Goal: Task Accomplishment & Management: Manage account settings

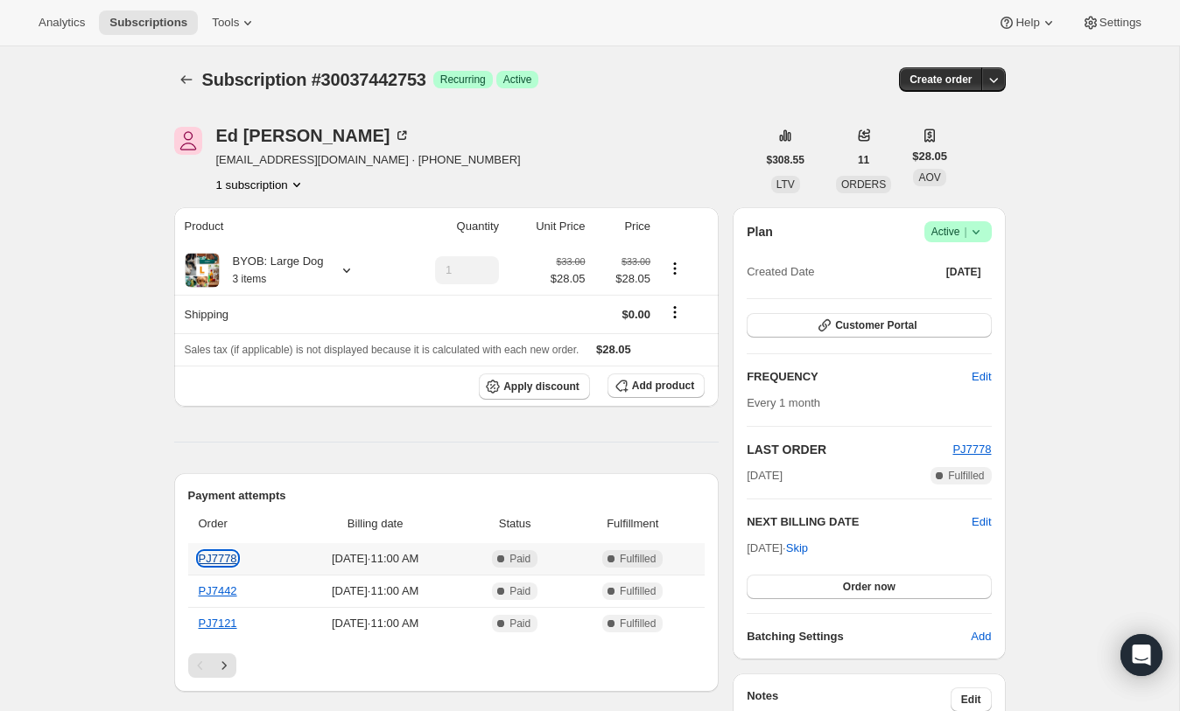
click at [221, 557] on link "PJ7778" at bounding box center [218, 558] width 39 height 13
click at [980, 235] on icon at bounding box center [976, 232] width 18 height 18
click at [977, 290] on span "Cancel subscription" at bounding box center [950, 296] width 99 height 13
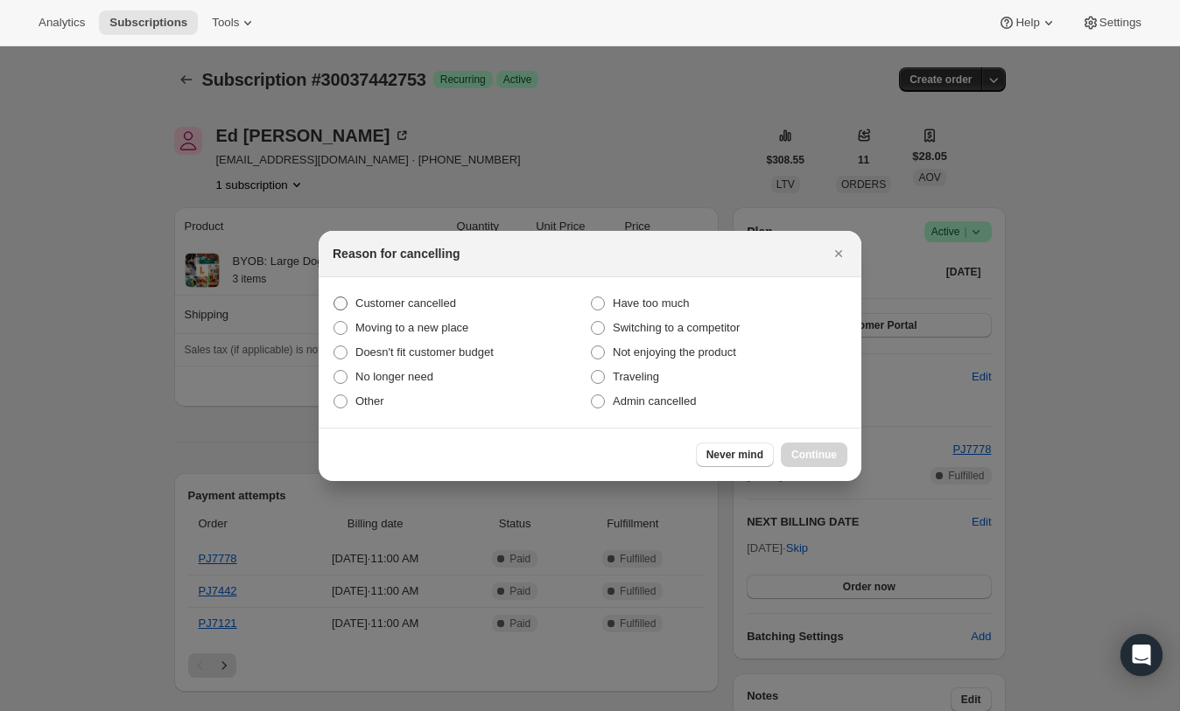
click at [414, 292] on label "Customer cancelled" at bounding box center [461, 303] width 257 height 25
click at [334, 297] on input "Customer cancelled" at bounding box center [333, 297] width 1 height 1
radio input "true"
click at [807, 453] on span "Continue" at bounding box center [814, 455] width 46 height 14
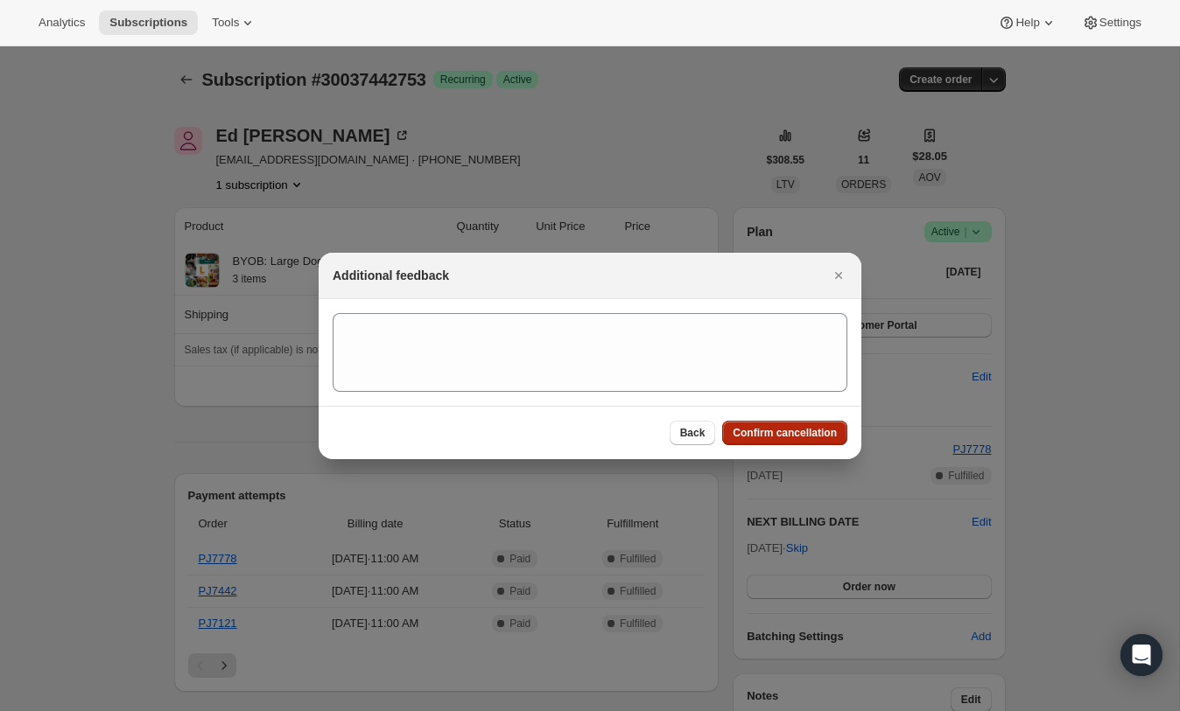
click at [775, 438] on span "Confirm cancellation" at bounding box center [784, 433] width 104 height 14
